Goal: Navigation & Orientation: Find specific page/section

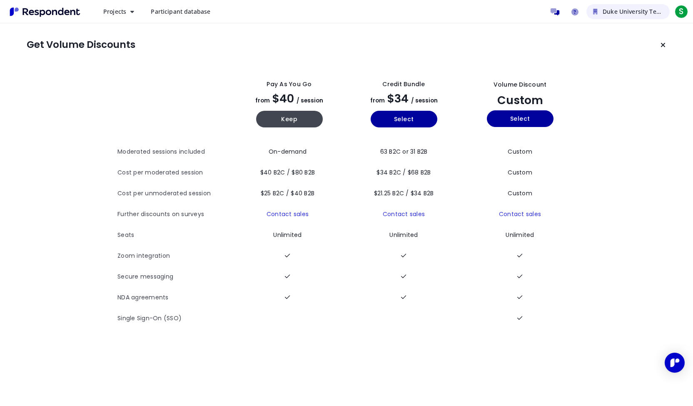
click at [620, 10] on span "Duke University Team" at bounding box center [633, 11] width 62 height 8
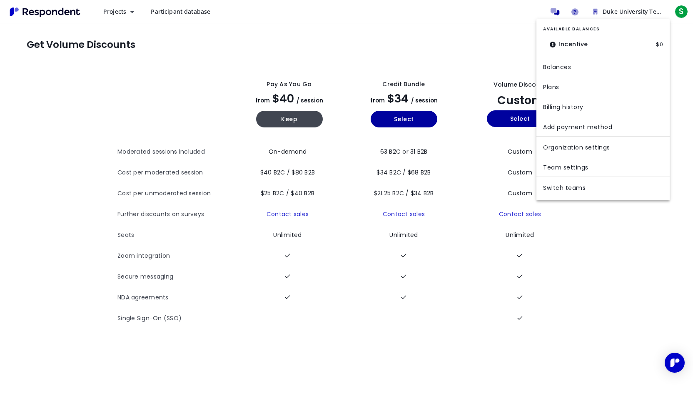
click at [643, 251] on md-backdrop at bounding box center [346, 203] width 693 height 406
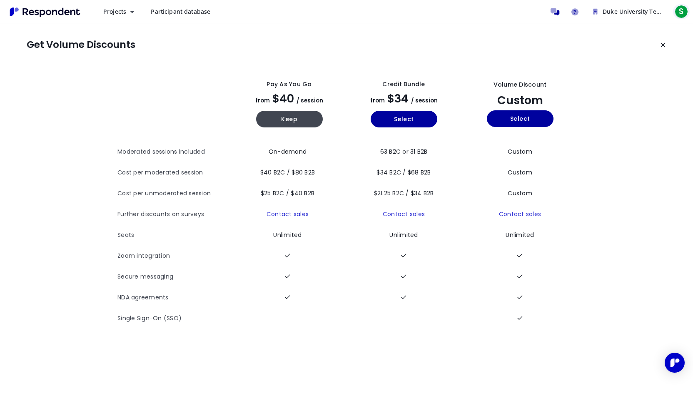
click at [678, 10] on span "S" at bounding box center [680, 11] width 13 height 13
click at [678, 10] on md-backdrop at bounding box center [346, 203] width 693 height 406
click at [663, 45] on icon "Keep current plan" at bounding box center [662, 45] width 5 height 7
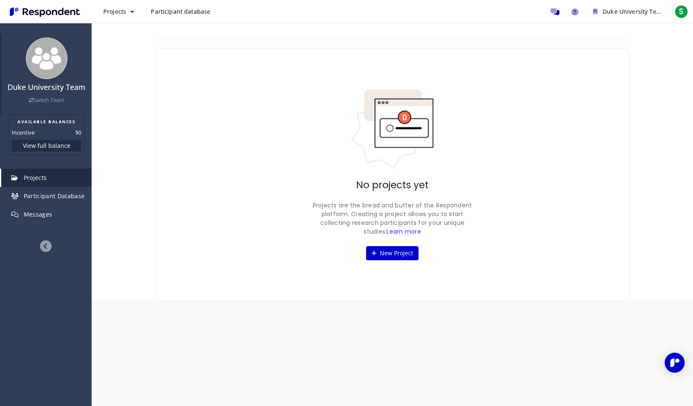
click at [44, 98] on link "Switch Team" at bounding box center [46, 100] width 35 height 7
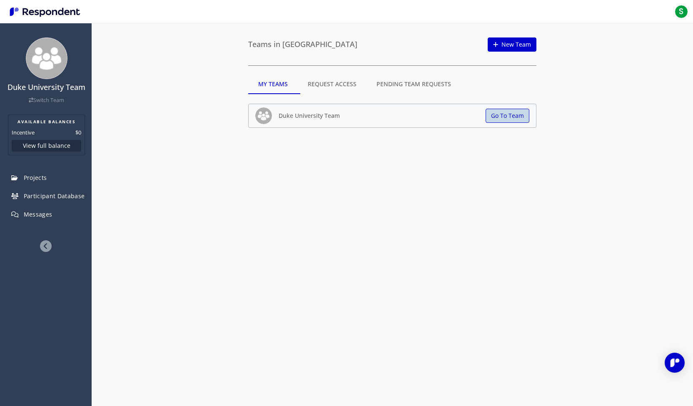
click at [509, 113] on button "Go To Team" at bounding box center [507, 116] width 44 height 14
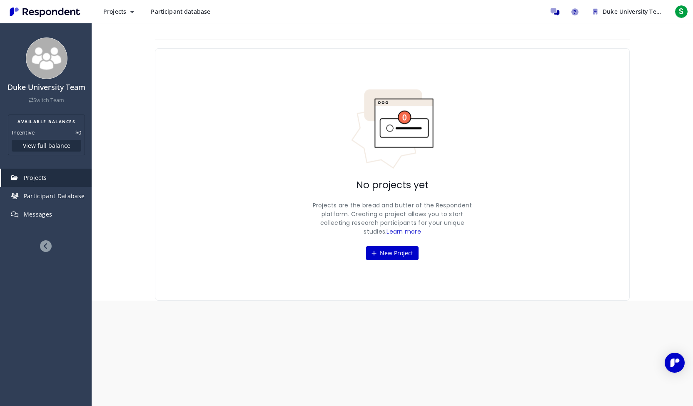
click at [238, 120] on div "No projects yet Projects are the bread and butter of the Respondent platform. C…" at bounding box center [392, 174] width 475 height 252
